Goal: Task Accomplishment & Management: Use online tool/utility

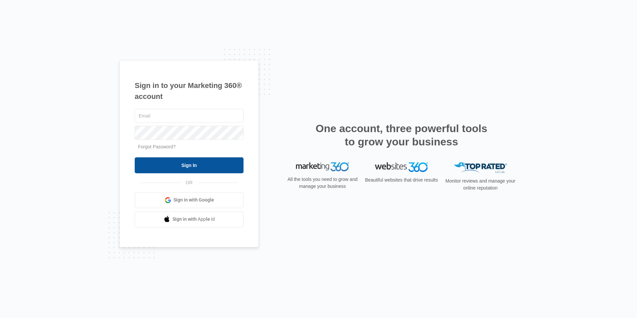
type input "[EMAIL_ADDRESS][DOMAIN_NAME]"
click at [201, 162] on input "Sign In" at bounding box center [189, 165] width 109 height 16
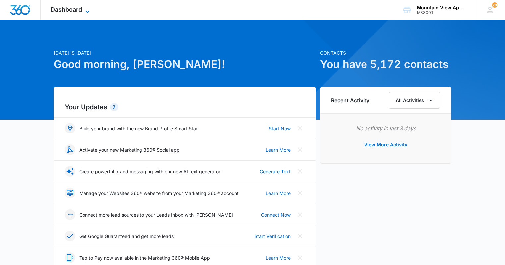
click at [67, 10] on span "Dashboard" at bounding box center [66, 9] width 31 height 7
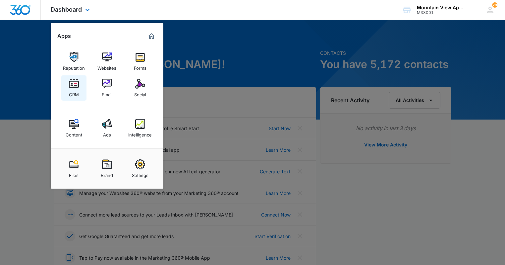
click at [75, 92] on div "CRM" at bounding box center [74, 93] width 10 height 9
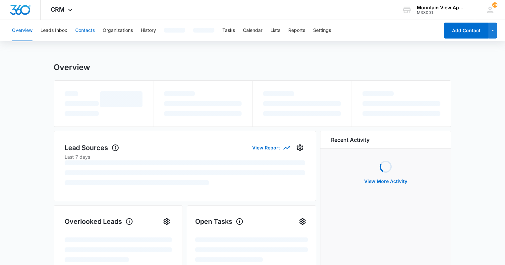
click at [94, 29] on button "Contacts" at bounding box center [85, 30] width 20 height 21
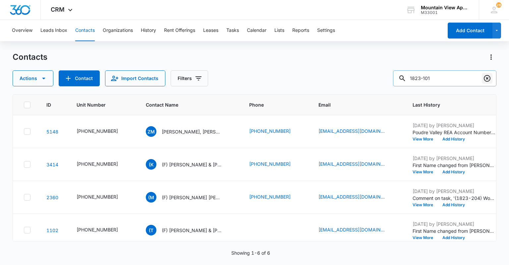
click at [490, 77] on icon "Clear" at bounding box center [487, 78] width 7 height 7
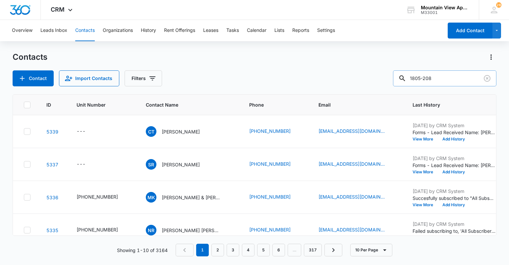
type input "1805-208"
